Goal: Transaction & Acquisition: Obtain resource

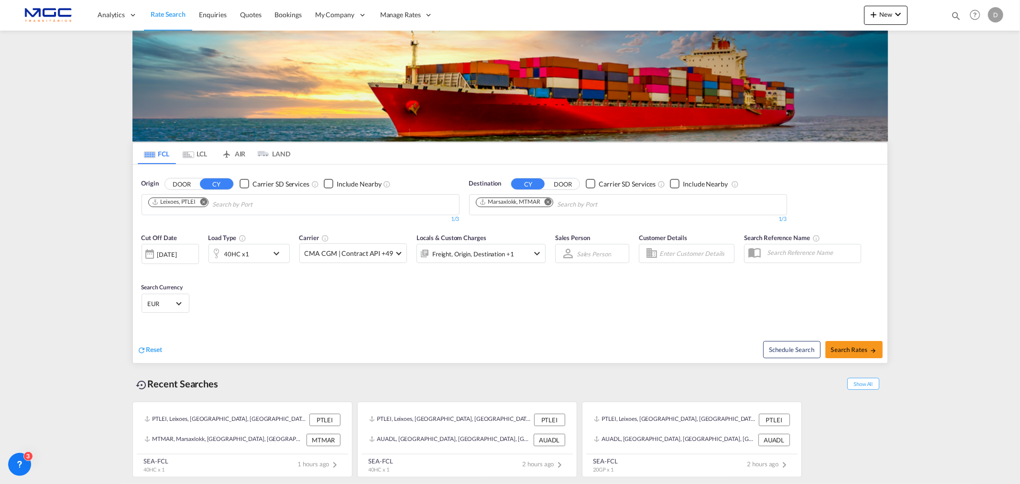
click at [549, 202] on md-icon "Remove" at bounding box center [548, 201] width 7 height 7
type input "ambarli"
click at [518, 227] on div "Ambarli [GEOGRAPHIC_DATA] TRAMB" at bounding box center [550, 226] width 182 height 29
click at [848, 348] on span "Search Rates" at bounding box center [854, 350] width 46 height 8
type input "PTLEI to TRAMB / [DATE]"
